Goal: Transaction & Acquisition: Purchase product/service

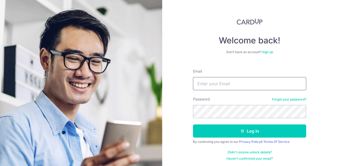
click at [222, 86] on input "Email" at bounding box center [249, 83] width 113 height 13
type input "nishvmen89@gmail.com"
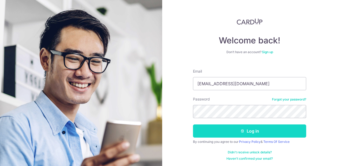
click at [238, 136] on button "Log in" at bounding box center [249, 131] width 113 height 13
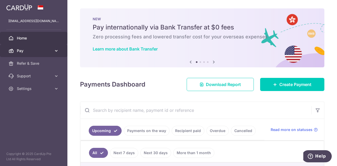
click at [24, 52] on span "Pay" at bounding box center [34, 50] width 35 height 5
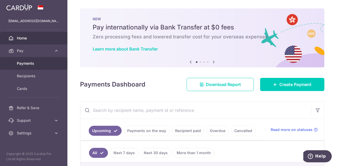
click at [24, 64] on span "Payments" at bounding box center [34, 63] width 35 height 5
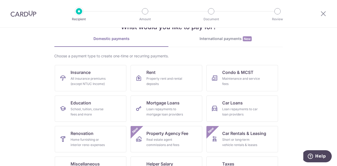
scroll to position [18, 0]
click at [169, 138] on div "Real estate agent commissions and fees" at bounding box center [165, 142] width 38 height 11
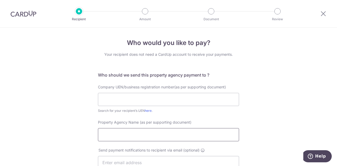
click at [137, 136] on input "Property Agency Name (as per supporting document)" at bounding box center [168, 134] width 141 height 13
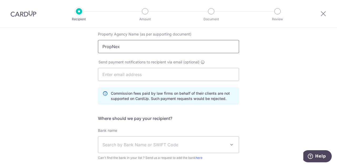
scroll to position [40, 0]
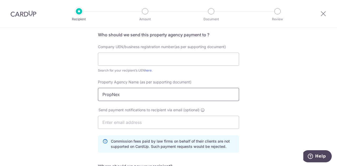
click at [140, 91] on input "PropNex" at bounding box center [168, 94] width 141 height 13
type input "PROPNEX REALITY PTE LTD"
click at [125, 57] on input "text" at bounding box center [168, 59] width 141 height 13
paste input "199903004H"
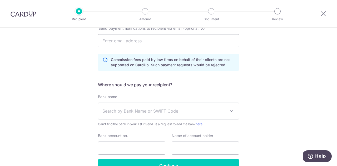
scroll to position [122, 0]
type input "199903004H"
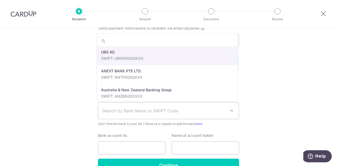
click at [145, 111] on span "Search by Bank Name or SWIFT Code" at bounding box center [164, 111] width 124 height 6
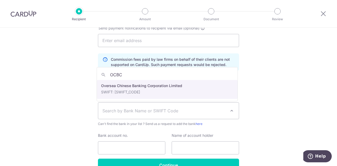
type input "OCBC"
select select "12"
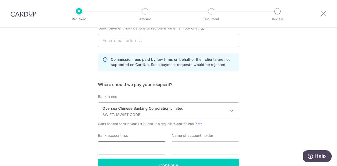
click at [146, 145] on input "Bank account no." at bounding box center [131, 147] width 67 height 13
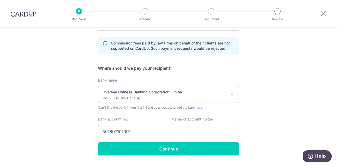
scroll to position [139, 0]
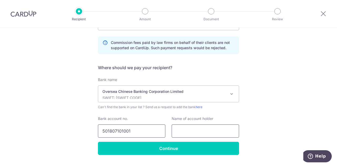
type input "501807101001"
click at [176, 132] on input "text" at bounding box center [205, 131] width 67 height 13
type input "p"
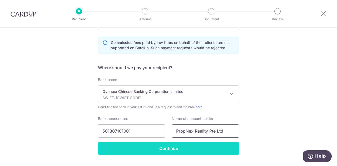
scroll to position [135, 0]
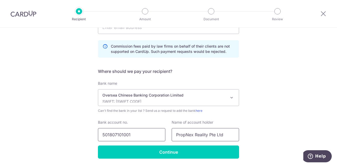
type input "PropNex Reality Pte Ltd"
click at [108, 136] on input "501807101001" at bounding box center [131, 134] width 67 height 13
click at [115, 135] on input "501807101001" at bounding box center [131, 134] width 67 height 13
click at [122, 135] on input "501807101001" at bounding box center [131, 134] width 67 height 13
click at [137, 135] on input "501807101001" at bounding box center [131, 134] width 67 height 13
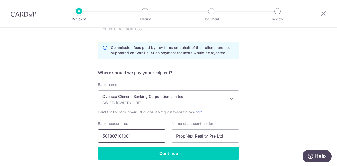
scroll to position [152, 0]
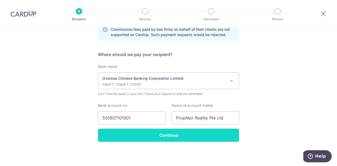
click at [159, 134] on input "Continue" at bounding box center [168, 135] width 141 height 13
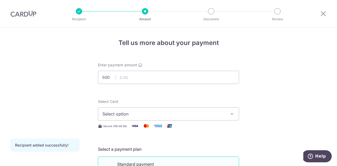
click at [142, 113] on span "Select option" at bounding box center [163, 114] width 123 height 6
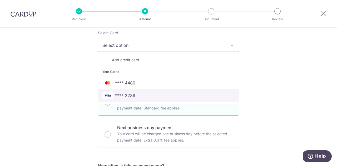
scroll to position [71, 0]
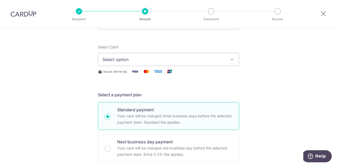
scroll to position [54, 0]
click at [212, 59] on span "Select option" at bounding box center [163, 60] width 123 height 6
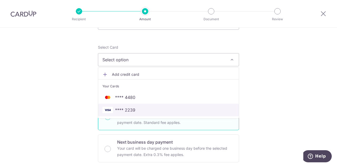
click at [141, 109] on span "**** 2239" at bounding box center [168, 110] width 132 height 6
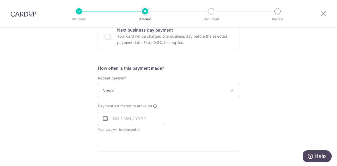
scroll to position [167, 0]
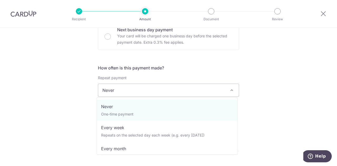
click at [174, 87] on span "Never" at bounding box center [168, 90] width 141 height 13
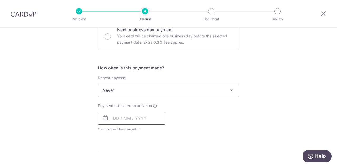
click at [123, 120] on input "text" at bounding box center [131, 118] width 67 height 13
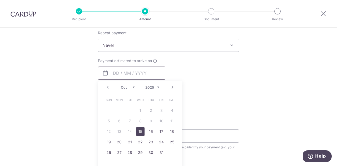
scroll to position [213, 0]
click at [138, 129] on link "15" at bounding box center [140, 130] width 8 height 8
type input "15/10/2025"
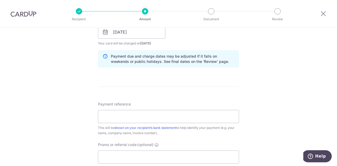
scroll to position [253, 0]
click at [158, 116] on input "Payment reference" at bounding box center [168, 116] width 141 height 13
type input "P"
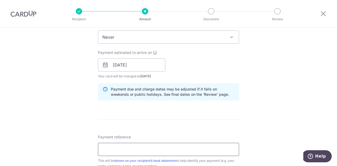
scroll to position [220, 0]
click at [105, 148] on input "IX251000952" at bounding box center [168, 149] width 141 height 13
click at [113, 149] on input "IX251000952" at bounding box center [168, 149] width 141 height 13
click at [120, 149] on input "IX251000952" at bounding box center [168, 149] width 141 height 13
click at [131, 149] on input "IX251000952" at bounding box center [168, 149] width 141 height 13
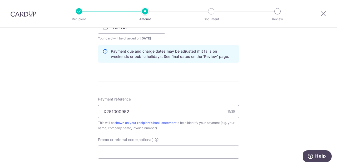
scroll to position [266, 0]
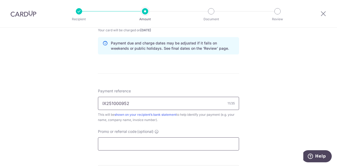
type input "IX251000952"
click at [156, 141] on input "Promo or referral code (optional)" at bounding box center [168, 143] width 141 height 13
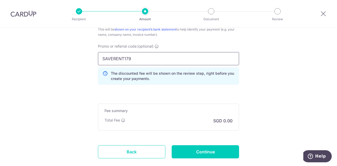
scroll to position [351, 0]
click at [141, 59] on input "SAVERENT179" at bounding box center [168, 58] width 141 height 13
type input "SAVERENT179"
click button "Add Card" at bounding box center [0, 0] width 0 height 0
click at [131, 45] on span "Promo or referral code" at bounding box center [117, 45] width 39 height 5
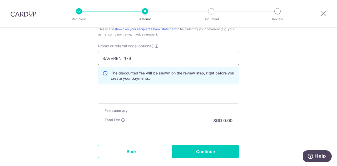
click at [131, 52] on input "SAVERENT179" at bounding box center [168, 58] width 141 height 13
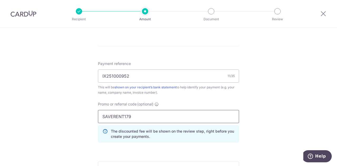
scroll to position [293, 0]
click at [135, 82] on input "IX251000952" at bounding box center [168, 76] width 141 height 13
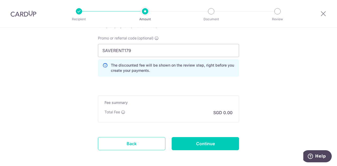
scroll to position [360, 0]
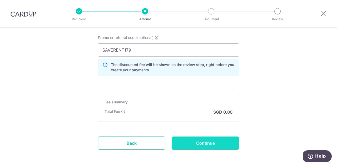
click at [199, 143] on input "Continue" at bounding box center [205, 143] width 67 height 13
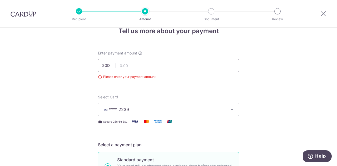
scroll to position [12, 0]
click at [160, 64] on input "text" at bounding box center [168, 65] width 141 height 13
type input "3,760.50"
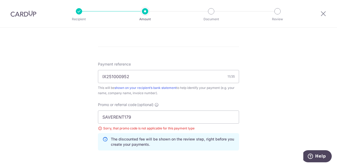
scroll to position [300, 0]
click at [137, 116] on input "SAVERENT179" at bounding box center [168, 116] width 141 height 13
type input "RENO25ONE"
click at [163, 78] on input "IX251000952" at bounding box center [168, 76] width 141 height 13
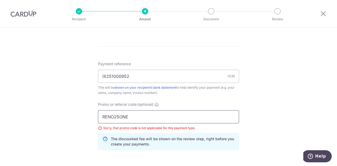
click at [133, 115] on input "RENO25ONE" at bounding box center [168, 116] width 141 height 13
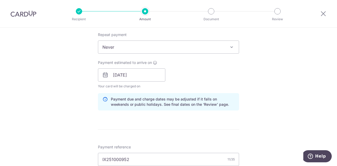
scroll to position [215, 0]
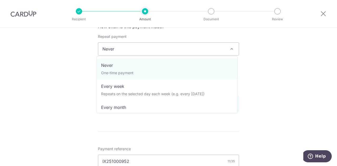
click at [137, 44] on span "Never" at bounding box center [168, 49] width 141 height 13
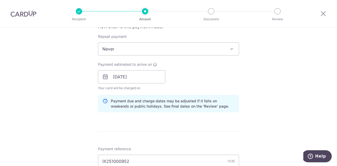
scroll to position [318, 0]
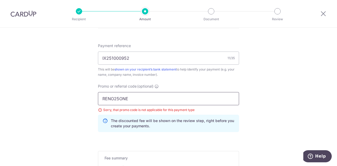
click at [182, 102] on input "RENO25ONE" at bounding box center [168, 98] width 141 height 13
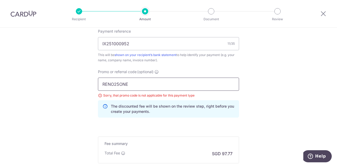
scroll to position [396, 0]
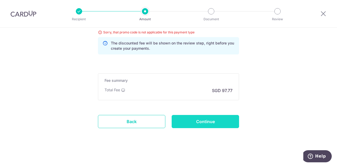
click at [186, 119] on input "Continue" at bounding box center [205, 121] width 67 height 13
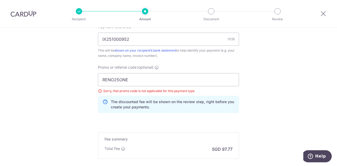
scroll to position [330, 0]
click at [132, 75] on input "RENO25ONE" at bounding box center [168, 79] width 141 height 13
type input "OFF225"
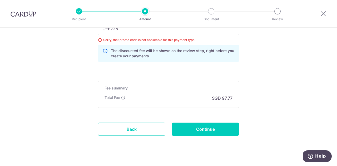
scroll to position [389, 0]
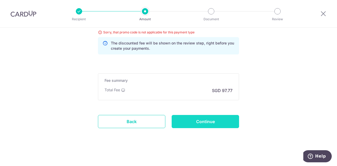
click at [191, 117] on input "Continue" at bounding box center [205, 121] width 67 height 13
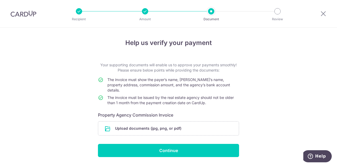
scroll to position [10, 0]
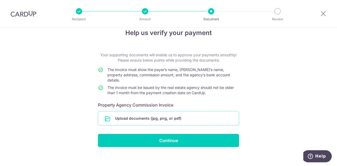
click at [168, 115] on input "file" at bounding box center [168, 119] width 141 height 14
click at [147, 112] on input "file" at bounding box center [168, 119] width 141 height 14
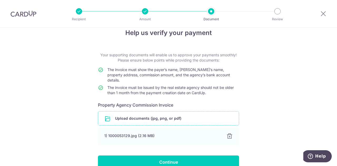
scroll to position [32, 0]
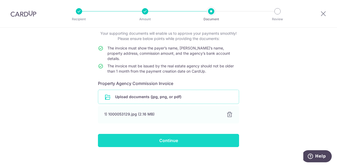
click at [147, 134] on input "Continue" at bounding box center [168, 140] width 141 height 13
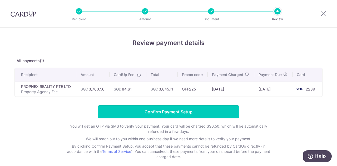
drag, startPoint x: 159, startPoint y: 112, endPoint x: 152, endPoint y: 132, distance: 21.2
click at [152, 132] on form "Confirm Payment Setup You will get an OTP via SMS to verify your payment. Your …" at bounding box center [168, 132] width 308 height 54
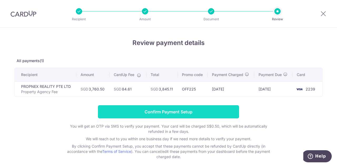
click at [165, 112] on input "Confirm Payment Setup" at bounding box center [168, 111] width 141 height 13
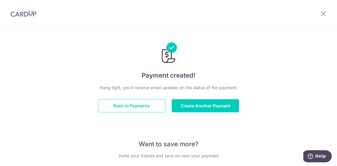
click at [131, 107] on button "Back to Payments" at bounding box center [131, 105] width 67 height 13
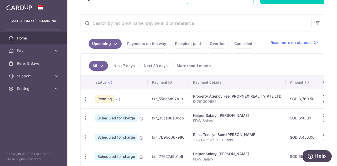
scroll to position [86, 0]
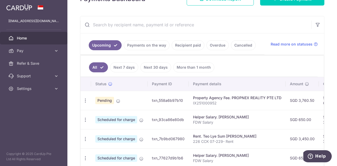
click at [183, 42] on link "Recipient paid" at bounding box center [188, 45] width 33 height 10
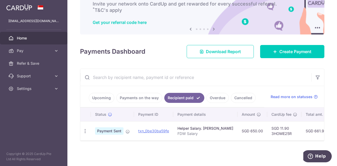
scroll to position [0, 0]
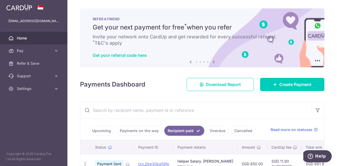
click at [32, 39] on span "Home" at bounding box center [34, 38] width 35 height 5
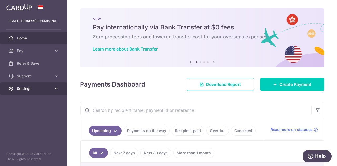
click at [51, 87] on span "Settings" at bounding box center [34, 88] width 35 height 5
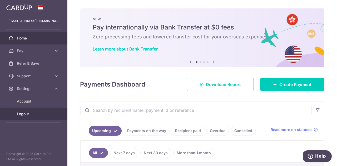
click at [25, 114] on span "Logout" at bounding box center [34, 113] width 35 height 5
